Goal: Transaction & Acquisition: Purchase product/service

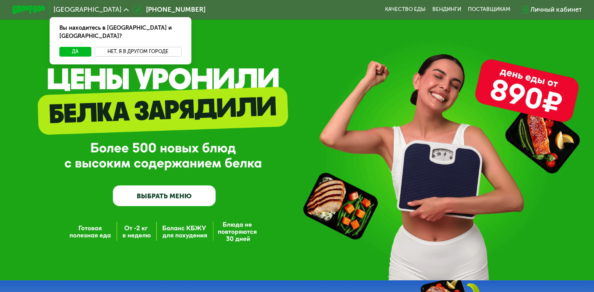
click at [123, 47] on button "Нет, я в другом городе" at bounding box center [137, 52] width 87 height 10
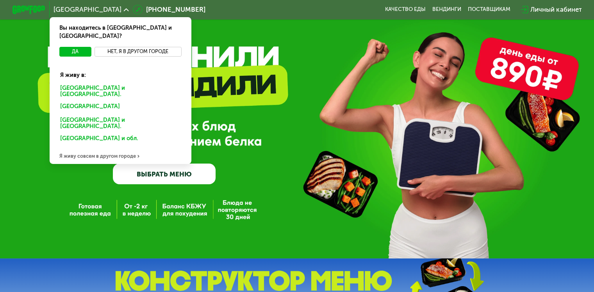
scroll to position [39, 0]
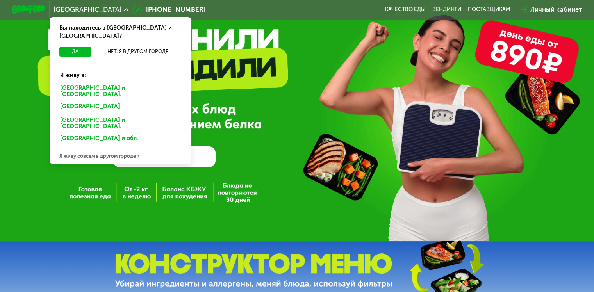
click at [106, 148] on div "Я живу совсем в другом городе" at bounding box center [121, 156] width 142 height 16
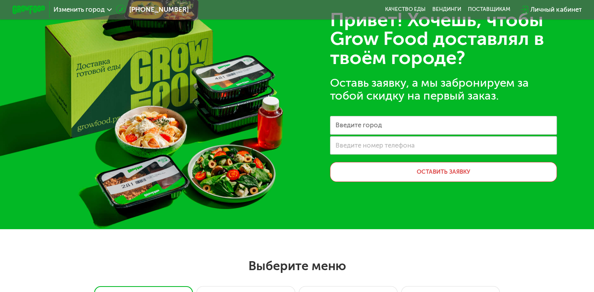
click at [371, 127] on label "Введите город" at bounding box center [358, 125] width 46 height 5
click at [371, 127] on input "Введите город" at bounding box center [443, 125] width 227 height 19
type input "*"
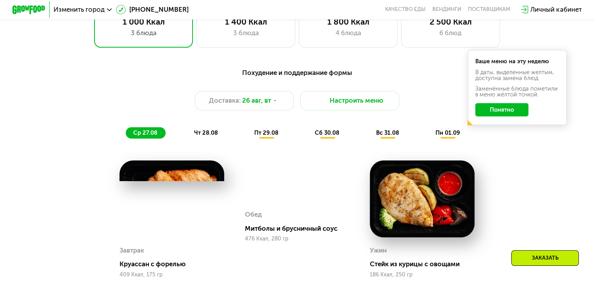
scroll to position [312, 0]
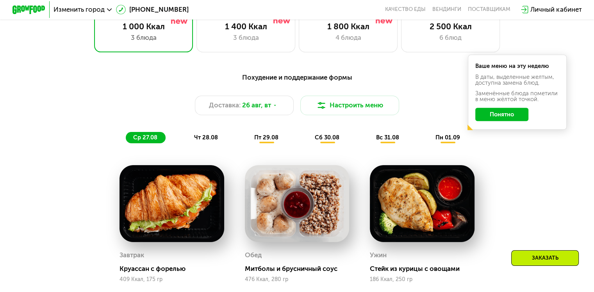
type input "****"
click at [525, 120] on button "Понятно" at bounding box center [501, 114] width 53 height 13
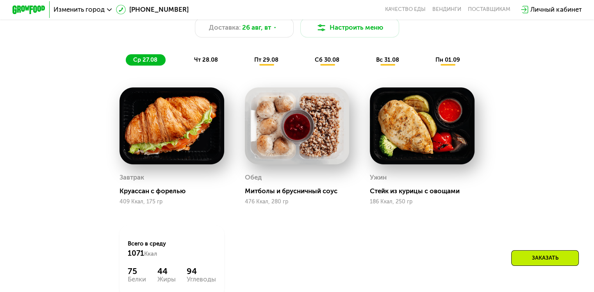
scroll to position [390, 0]
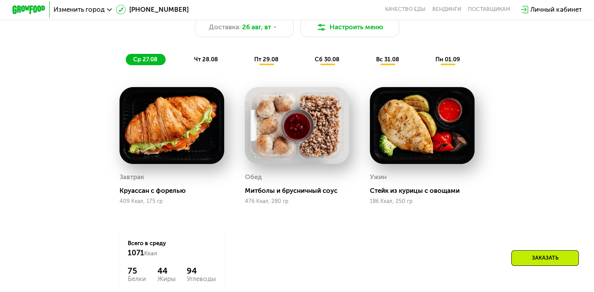
click at [210, 62] on span "чт 28.08" at bounding box center [206, 59] width 24 height 7
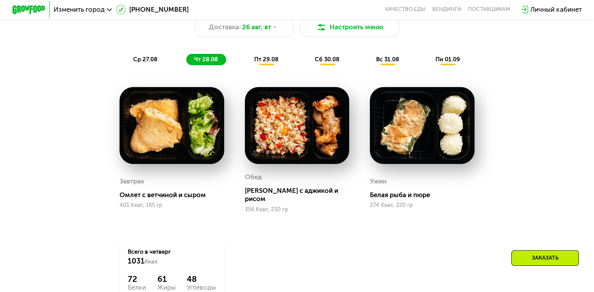
click at [265, 70] on div "Похудение и поддержание формы Доставка: [DATE] Настроить меню ср 27.08 чт 28.08…" at bounding box center [297, 29] width 498 height 81
click at [271, 63] on span "пт 29.08" at bounding box center [266, 59] width 24 height 7
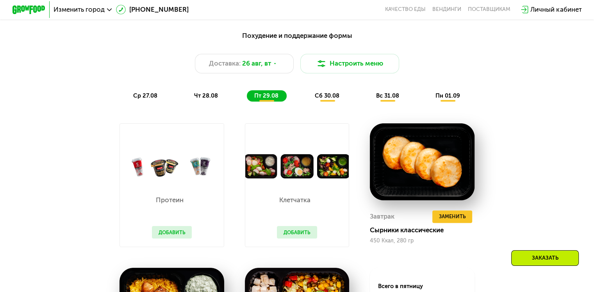
scroll to position [351, 0]
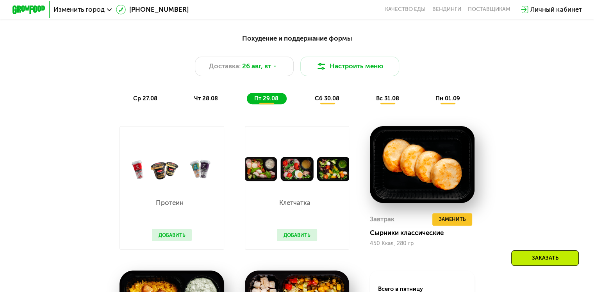
click at [328, 101] on span "сб 30.08" at bounding box center [327, 98] width 25 height 7
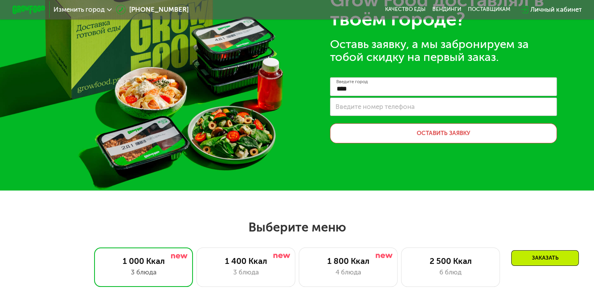
scroll to position [39, 0]
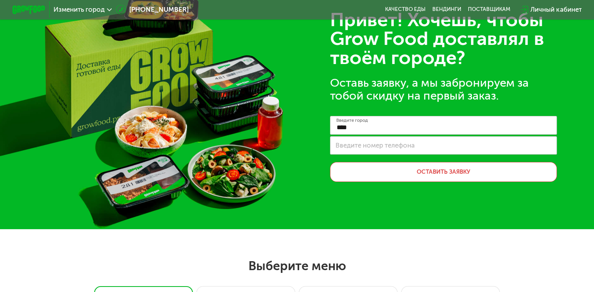
click at [364, 144] on label "Введите номер телефона" at bounding box center [374, 145] width 79 height 5
click at [364, 144] on input "Введите номер телефона" at bounding box center [443, 145] width 227 height 19
type input "**********"
click at [433, 173] on button "Оставить заявку" at bounding box center [443, 172] width 227 height 20
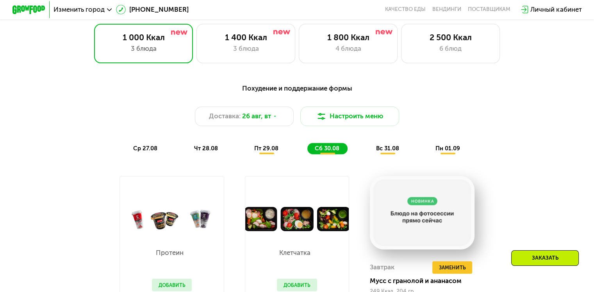
scroll to position [351, 0]
